Goal: Find contact information: Find contact information

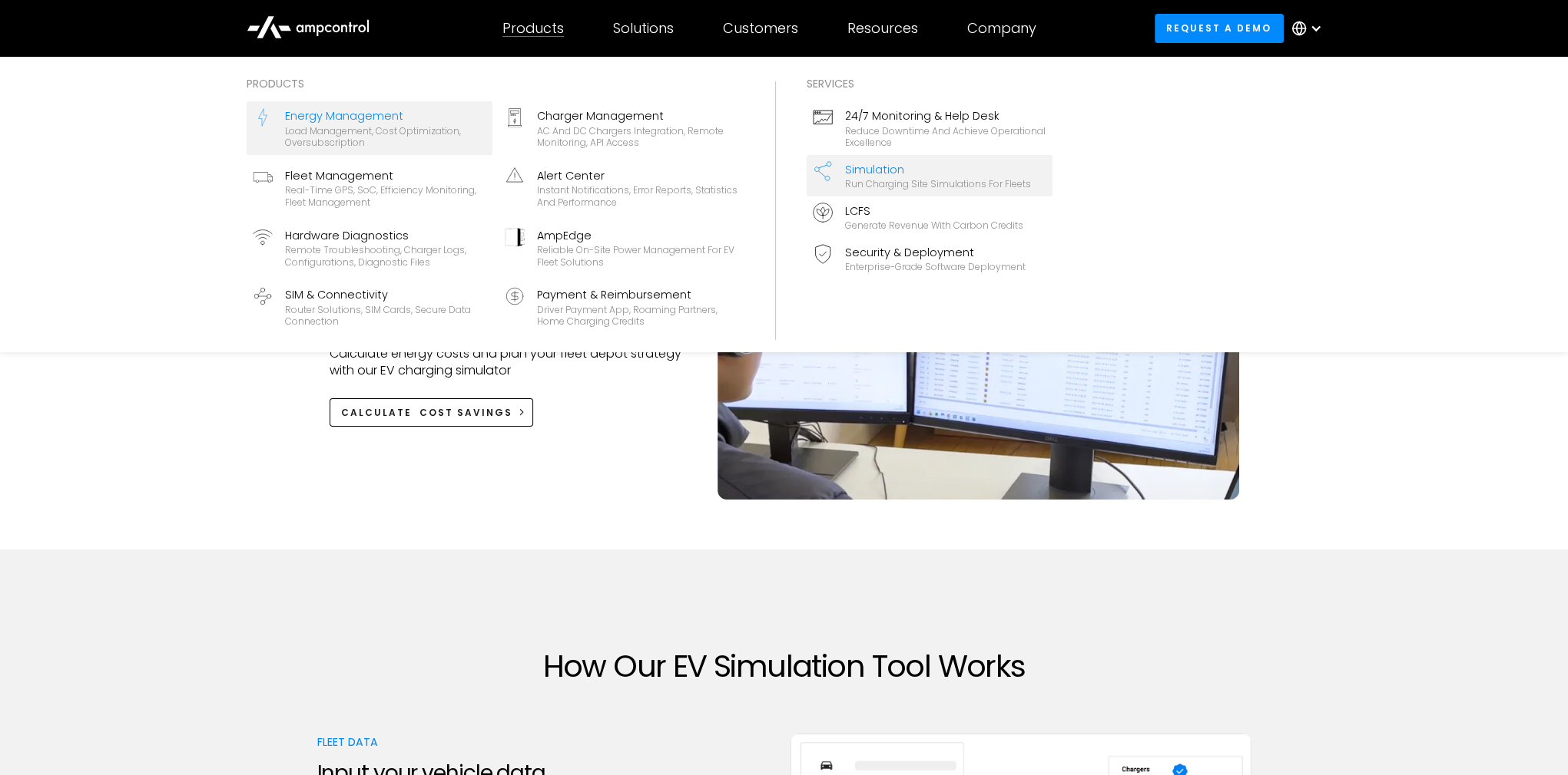
click at [338, 130] on div "Load management, cost optimization, oversubscription" at bounding box center [385, 137] width 202 height 24
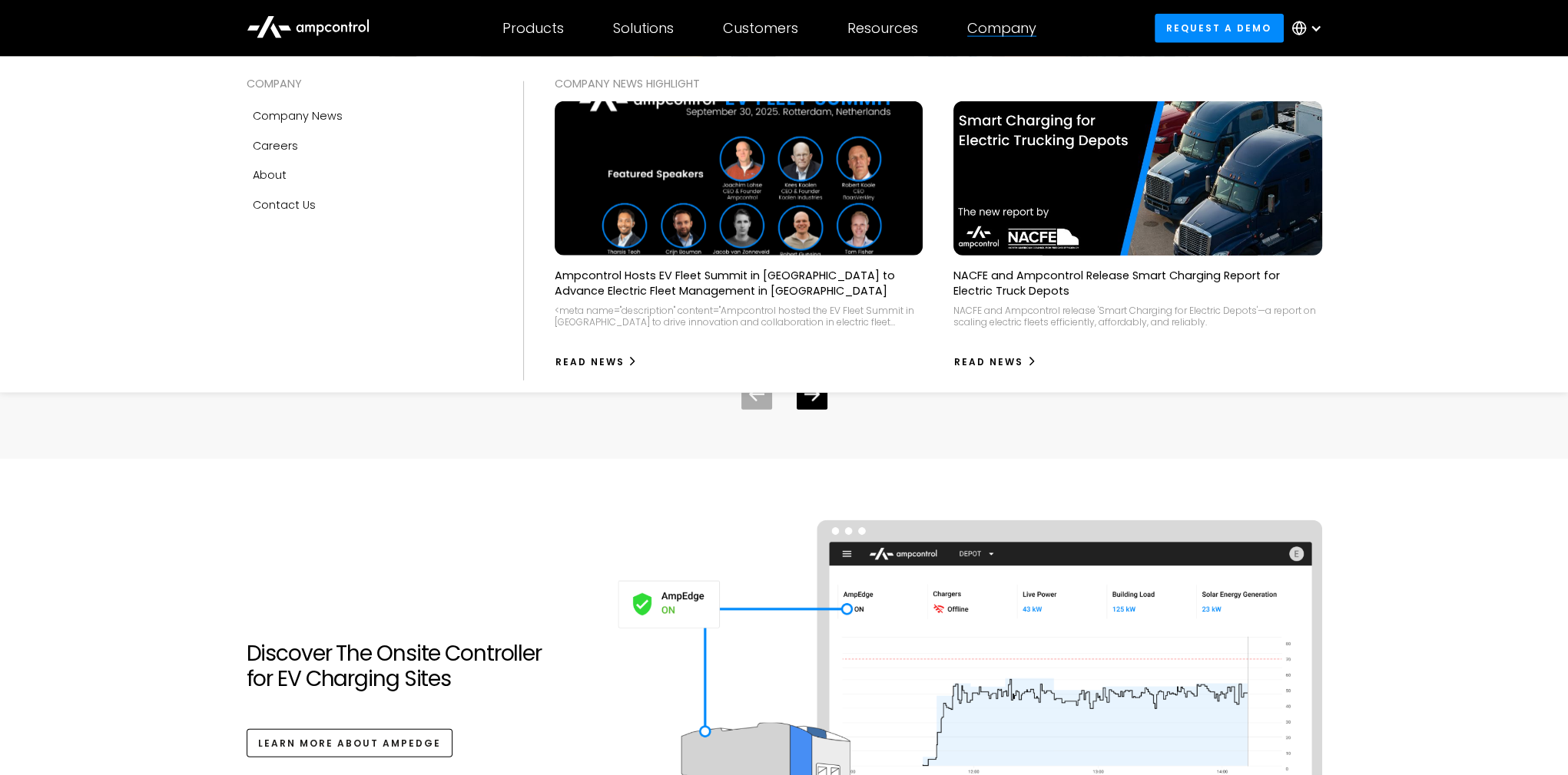
scroll to position [4882, 0]
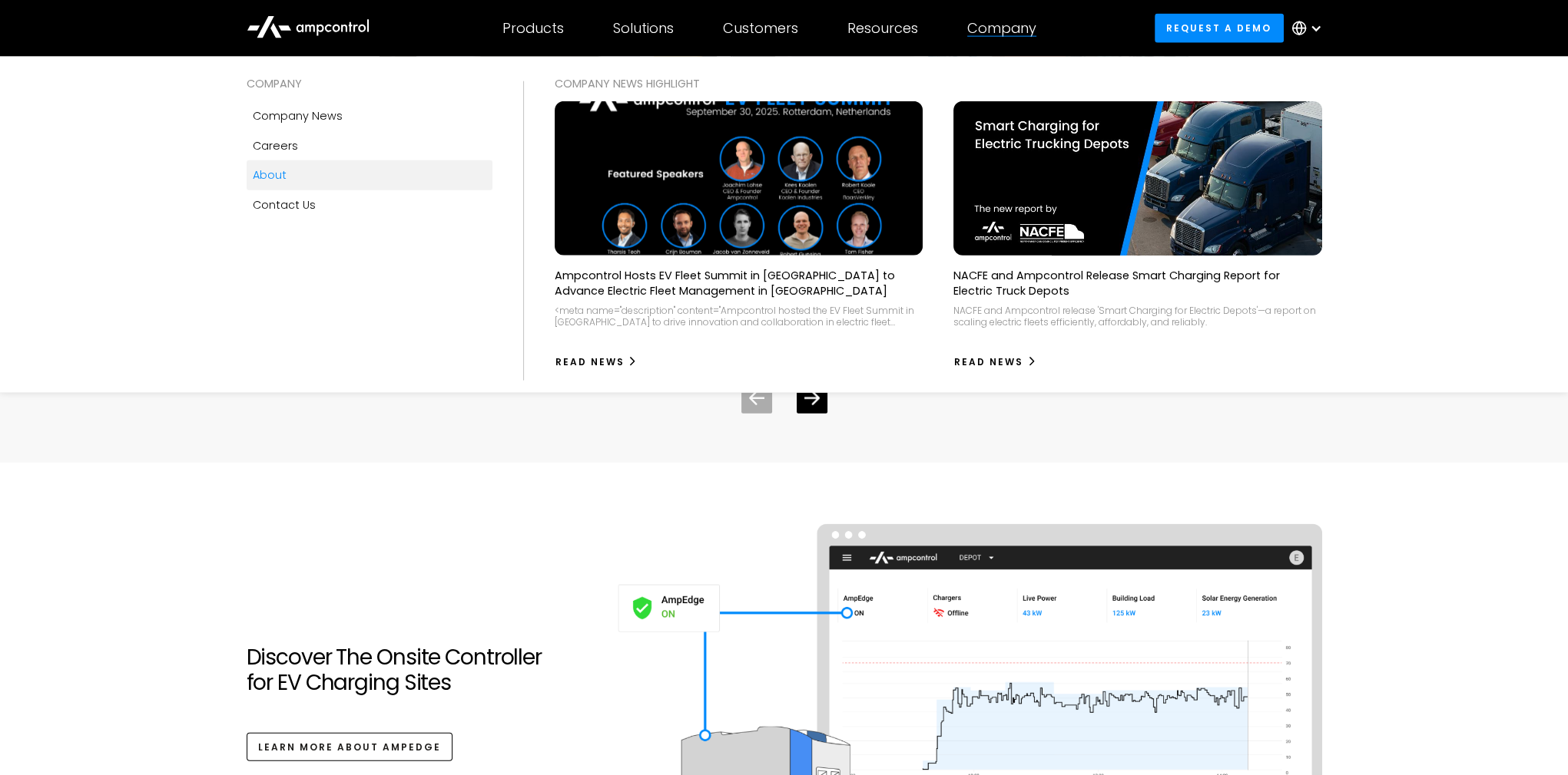
click at [281, 174] on div "About" at bounding box center [269, 175] width 34 height 17
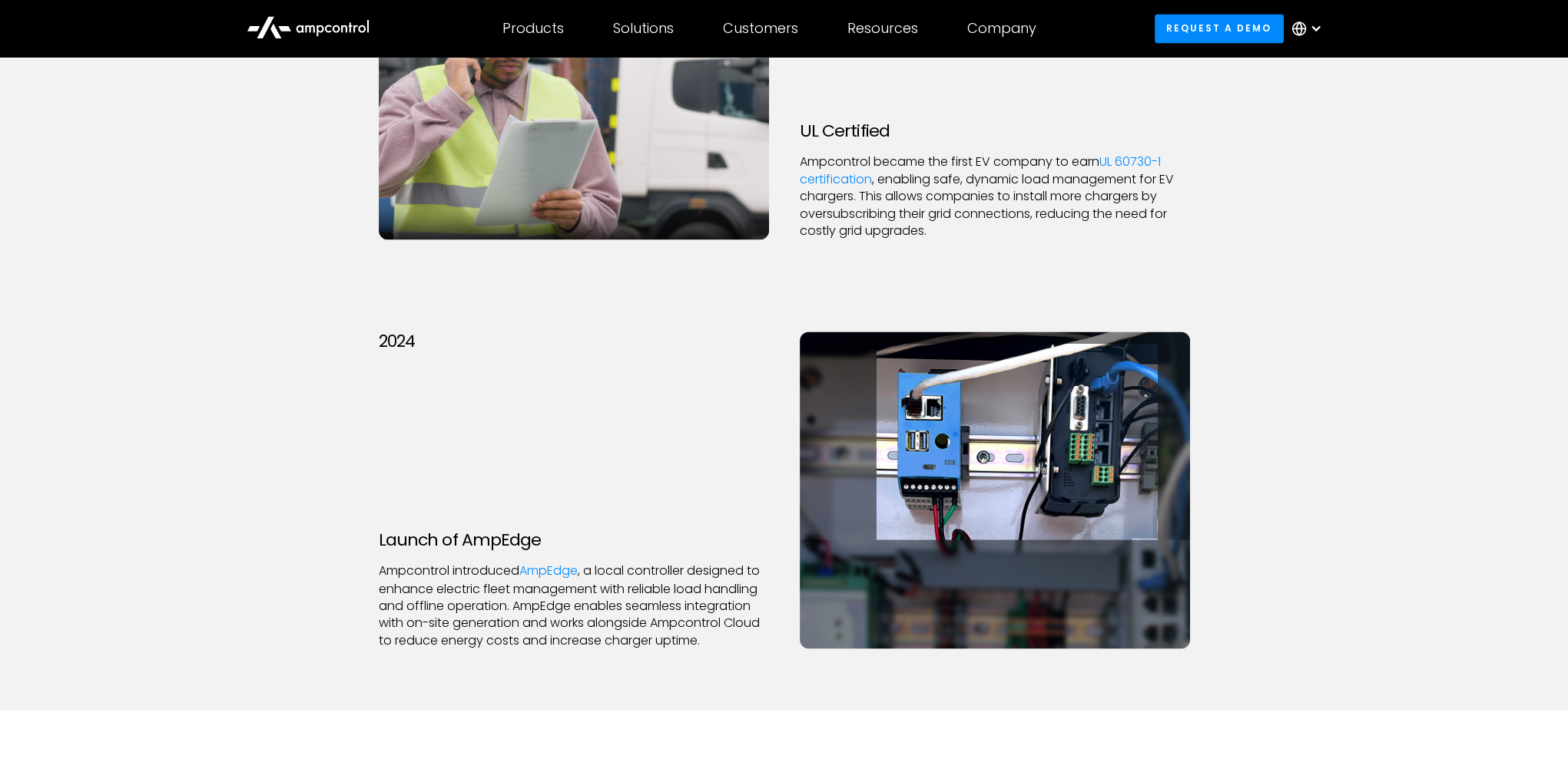
scroll to position [3501, 0]
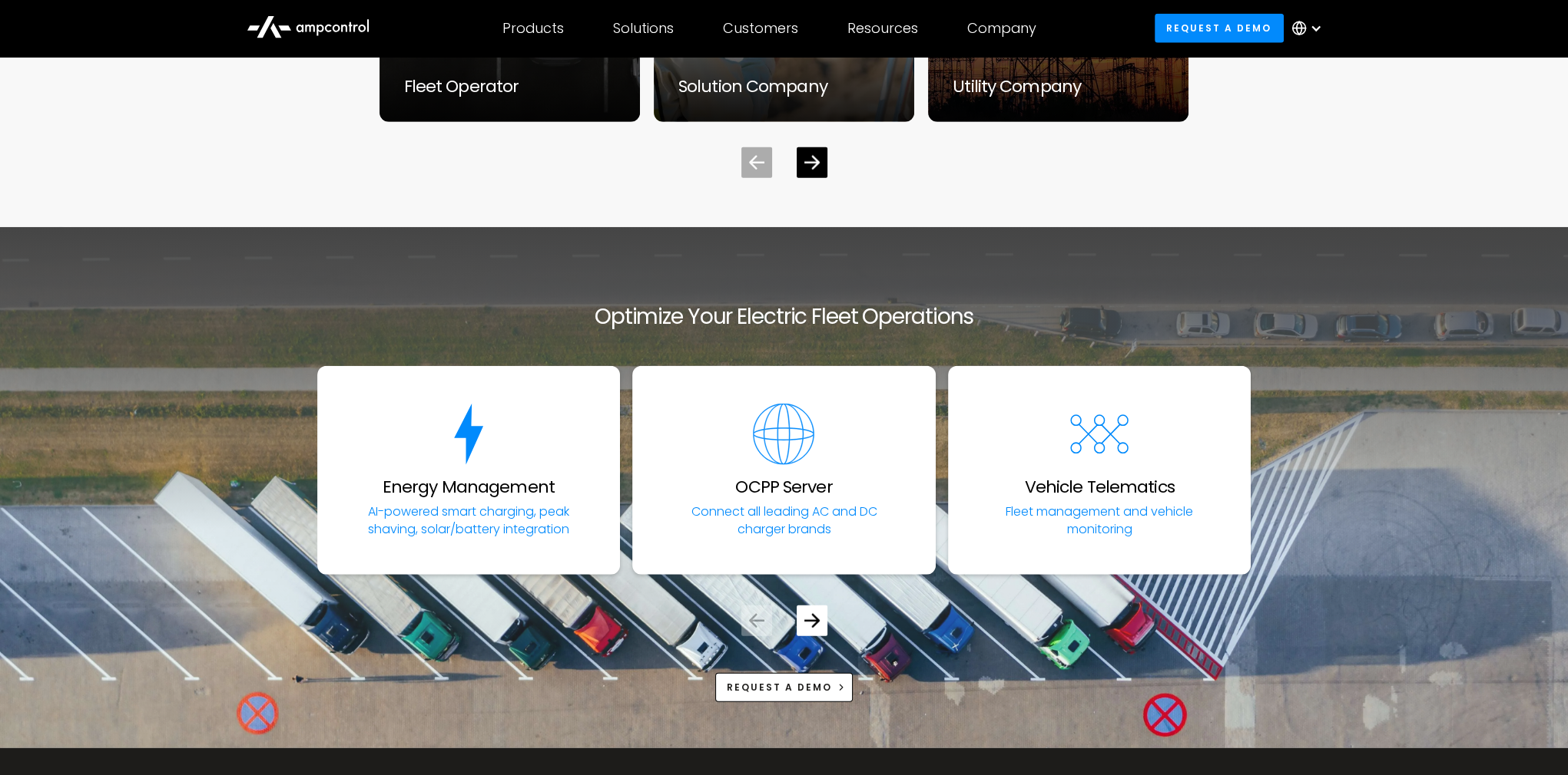
scroll to position [5160, 0]
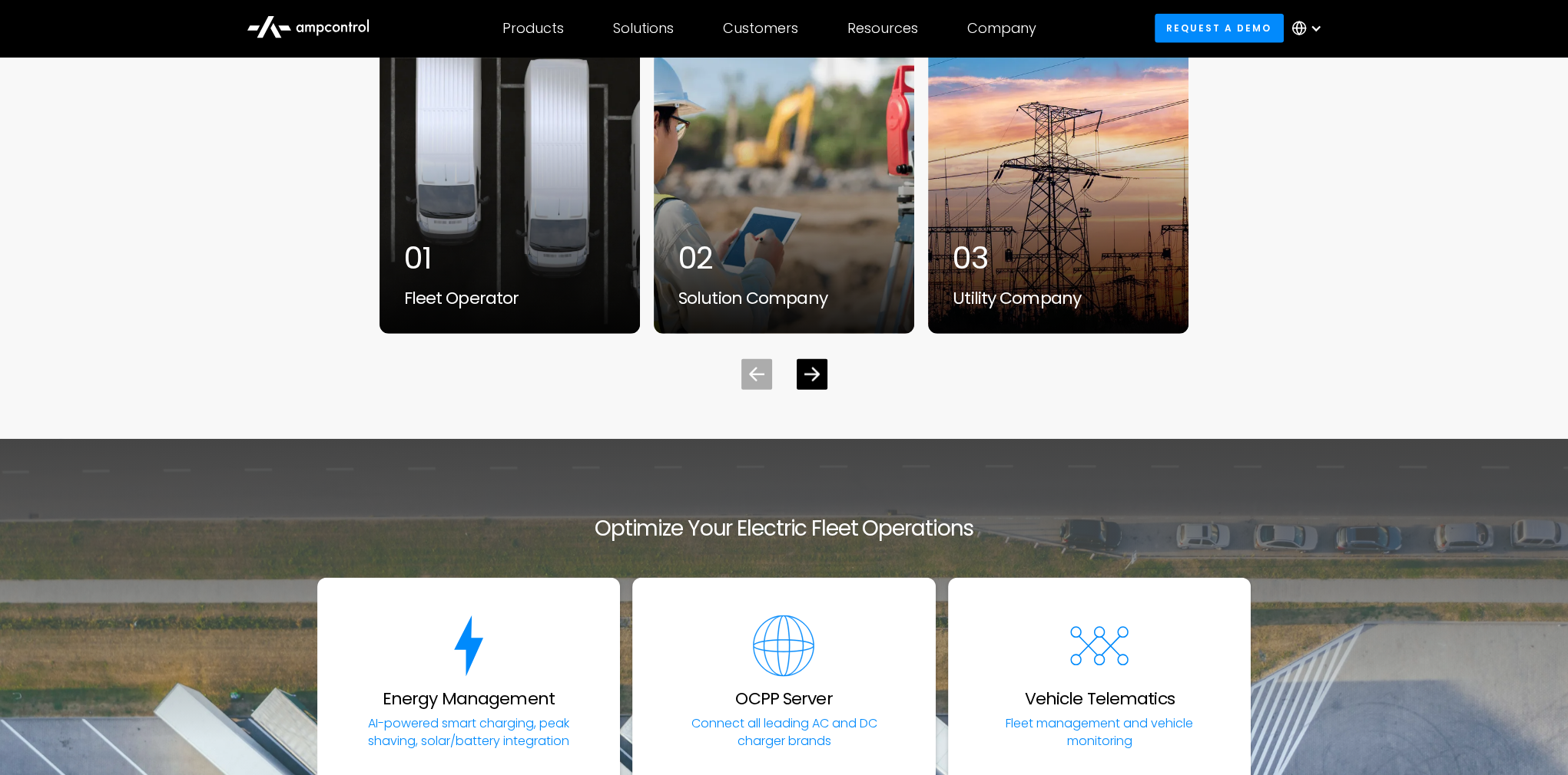
scroll to position [5829, 0]
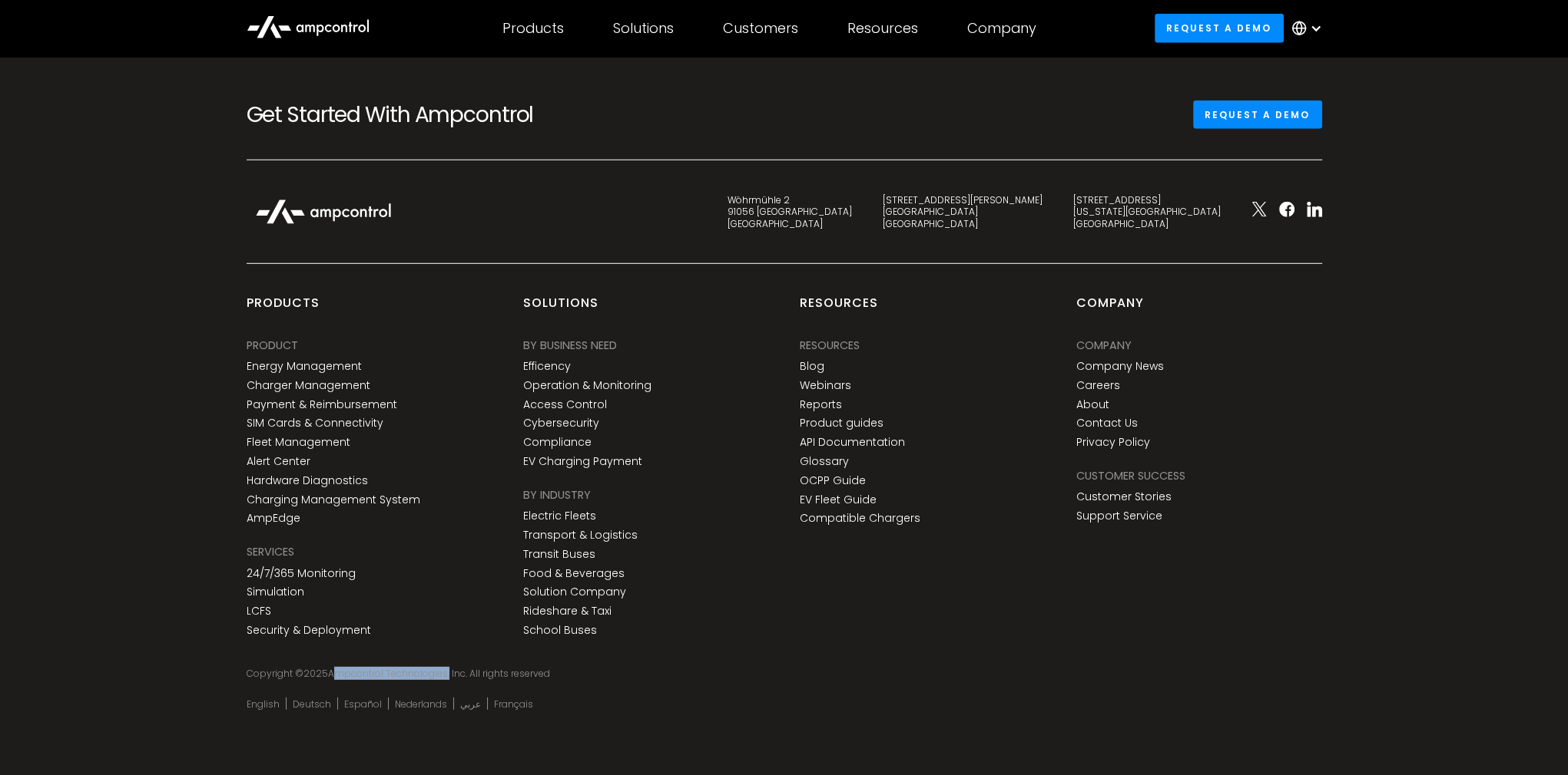
drag, startPoint x: 327, startPoint y: 671, endPoint x: 445, endPoint y: 672, distance: 118.0
click at [445, 672] on div "Copyright © 2025 Ampcontrol Technologies, Inc. All rights reserved" at bounding box center [784, 674] width 1075 height 12
copy div "Ampcontrol Technologies"
drag, startPoint x: 1139, startPoint y: 195, endPoint x: 1199, endPoint y: 220, distance: 65.0
click at [1199, 220] on div "[STREET_ADDRESS][US_STATE]" at bounding box center [1147, 212] width 148 height 36
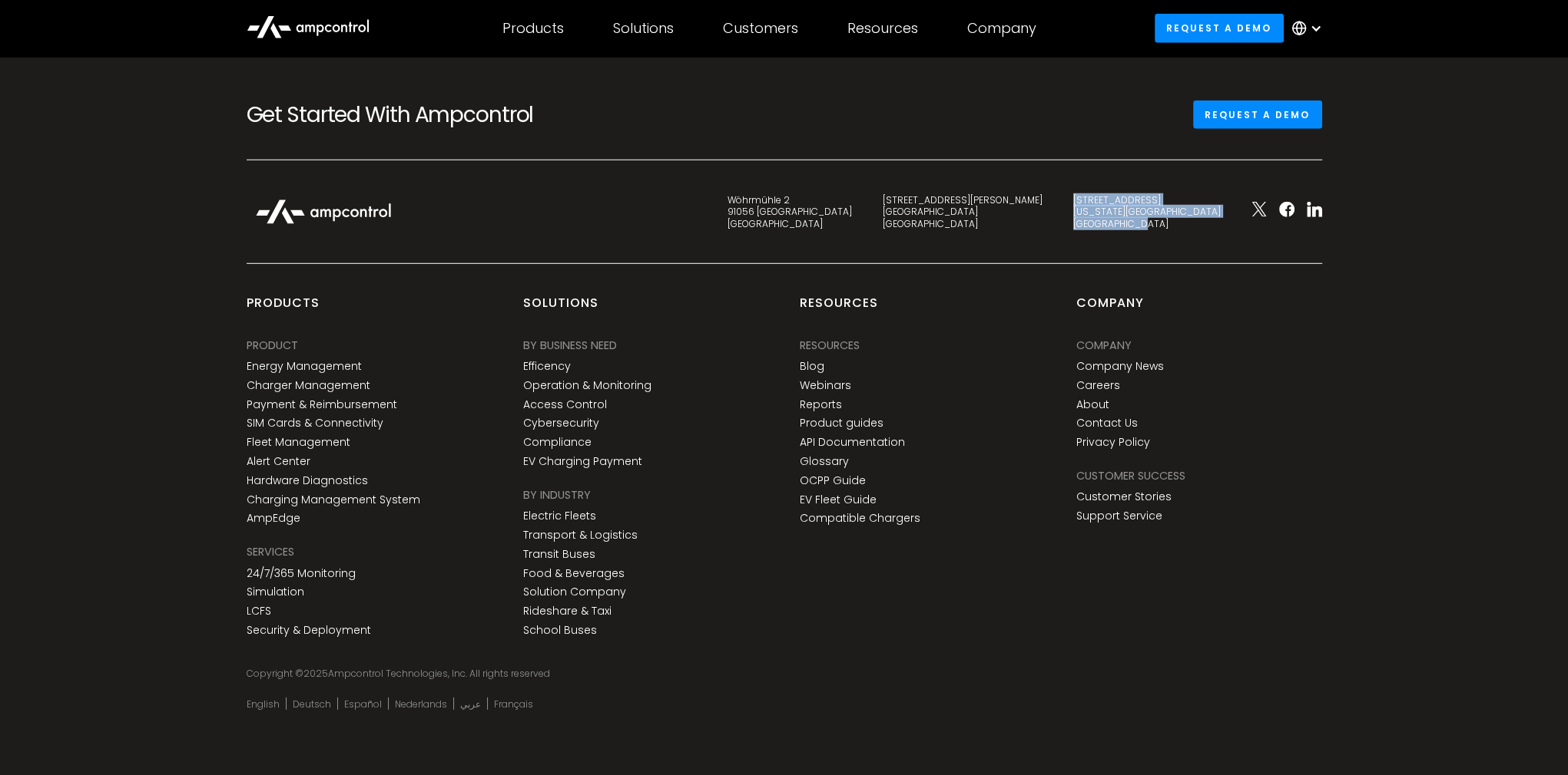
copy div "[STREET_ADDRESS][US_STATE]"
drag, startPoint x: 964, startPoint y: 223, endPoint x: 906, endPoint y: 200, distance: 62.4
click at [867, 200] on div "[STREET_ADDRESS]" at bounding box center [790, 212] width 155 height 36
